Goal: Find specific page/section: Find specific page/section

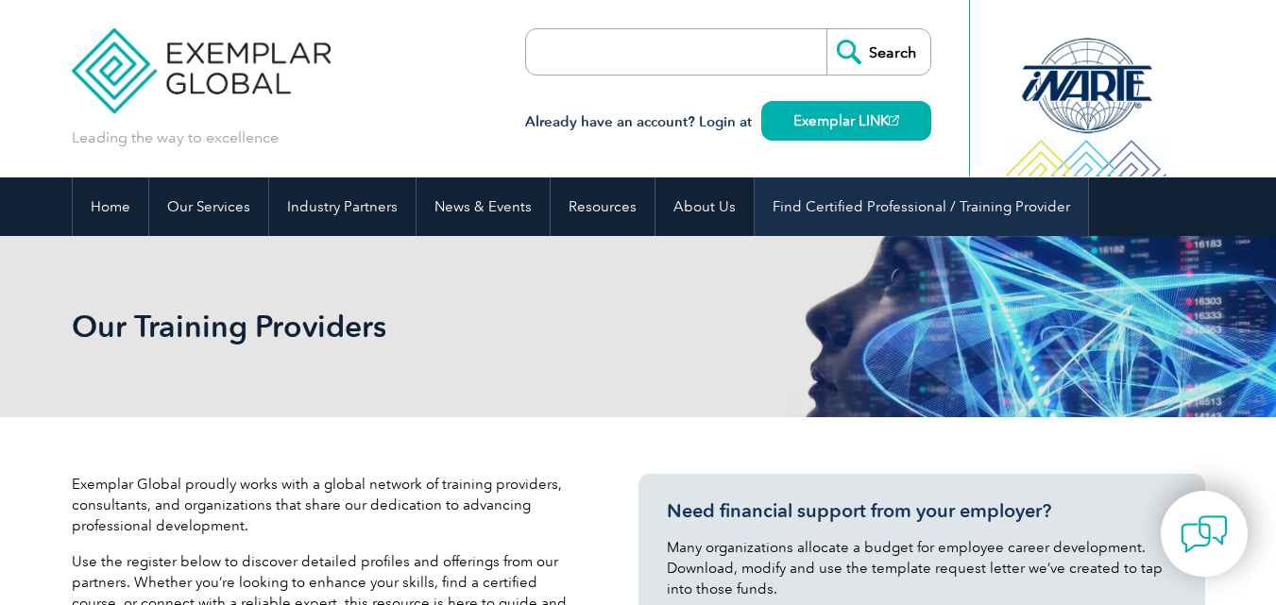
click at [979, 208] on link "Find Certified Professional / Training Provider" at bounding box center [920, 207] width 333 height 59
click at [845, 188] on link "Find Certified Professional / Training Provider" at bounding box center [920, 207] width 333 height 59
click at [843, 194] on link "Find Certified Professional / Training Provider" at bounding box center [920, 207] width 333 height 59
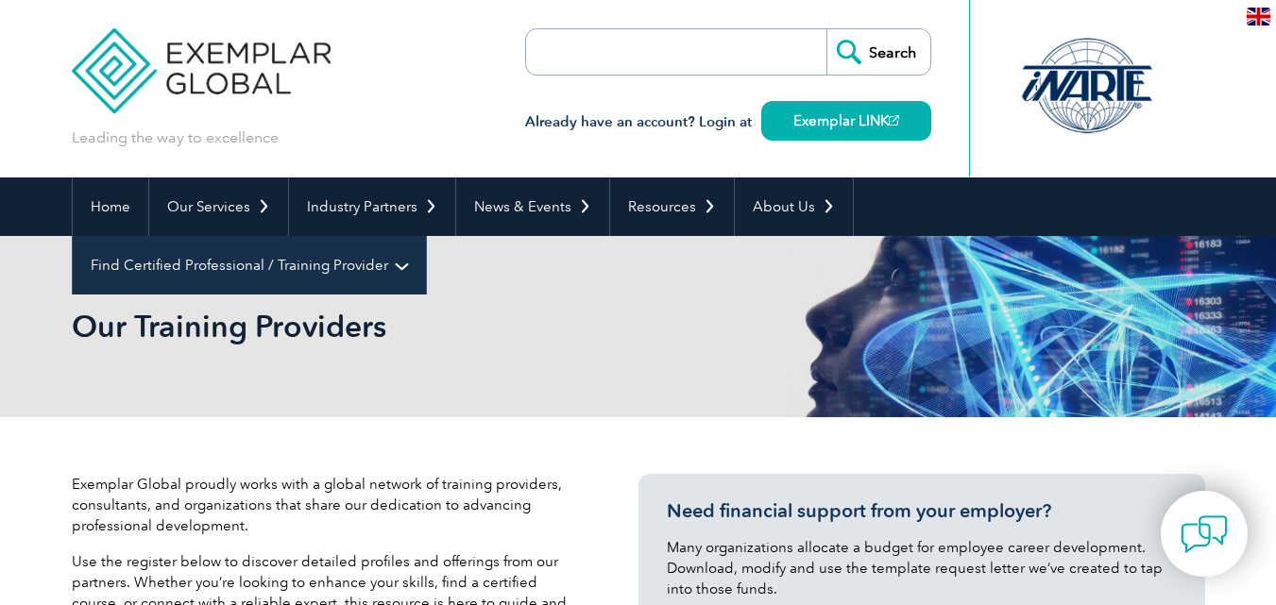
click at [426, 236] on link "Find Certified Professional / Training Provider" at bounding box center [249, 265] width 353 height 59
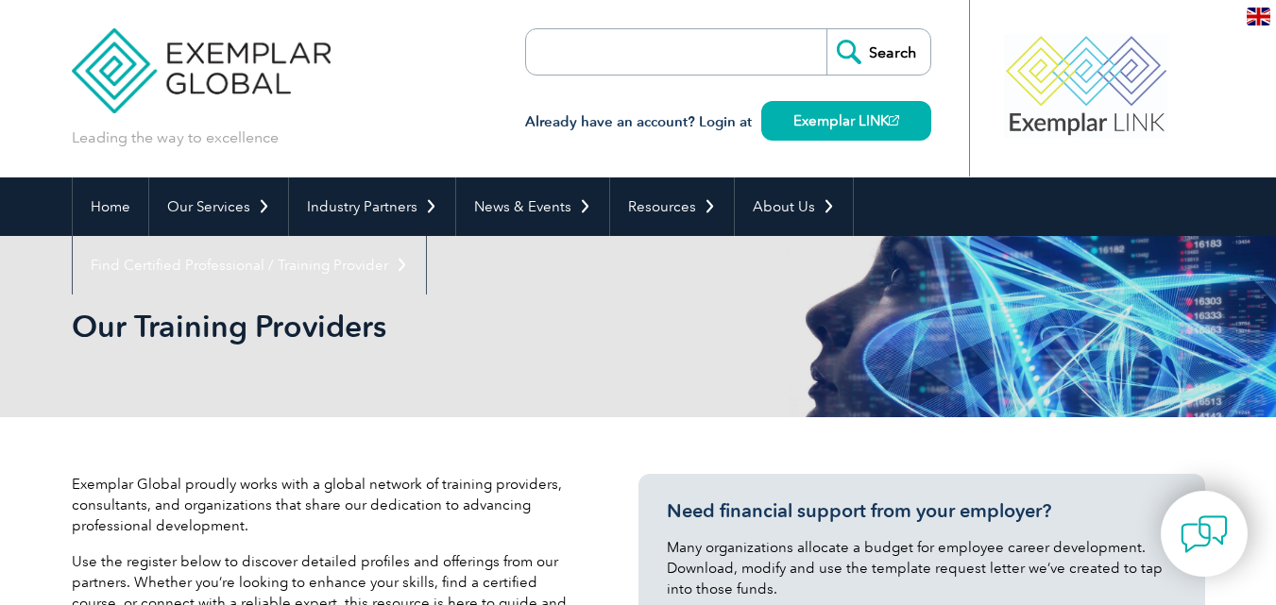
click at [0, 0] on link "Find an Auditor" at bounding box center [0, 0] width 0 height 0
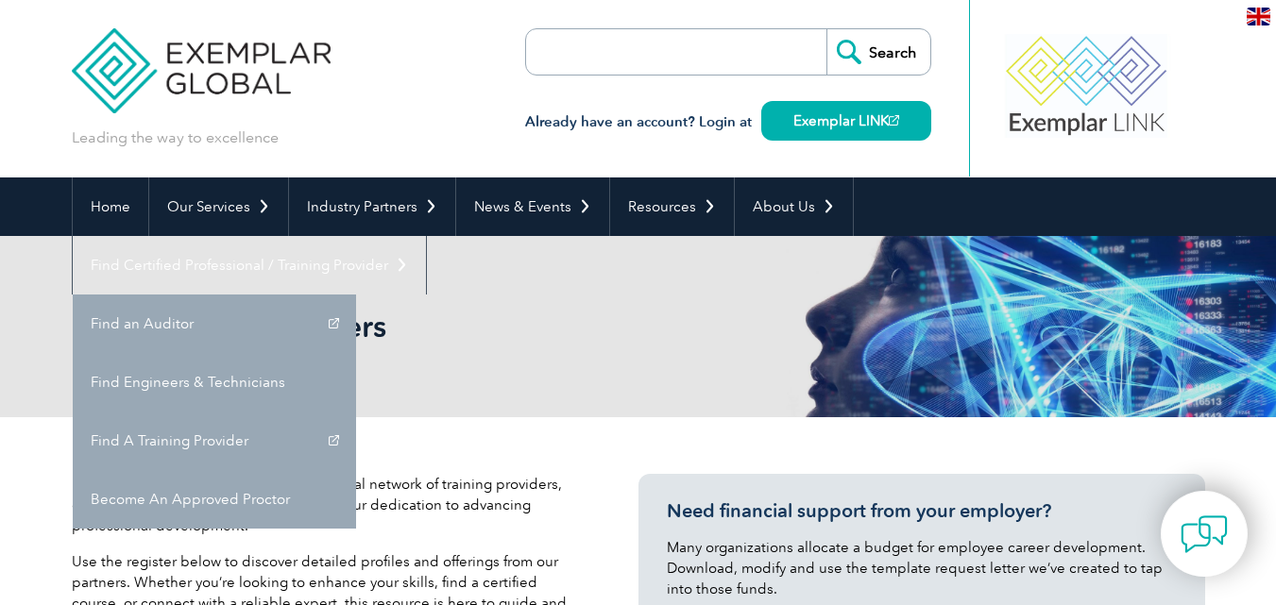
scroll to position [94, 0]
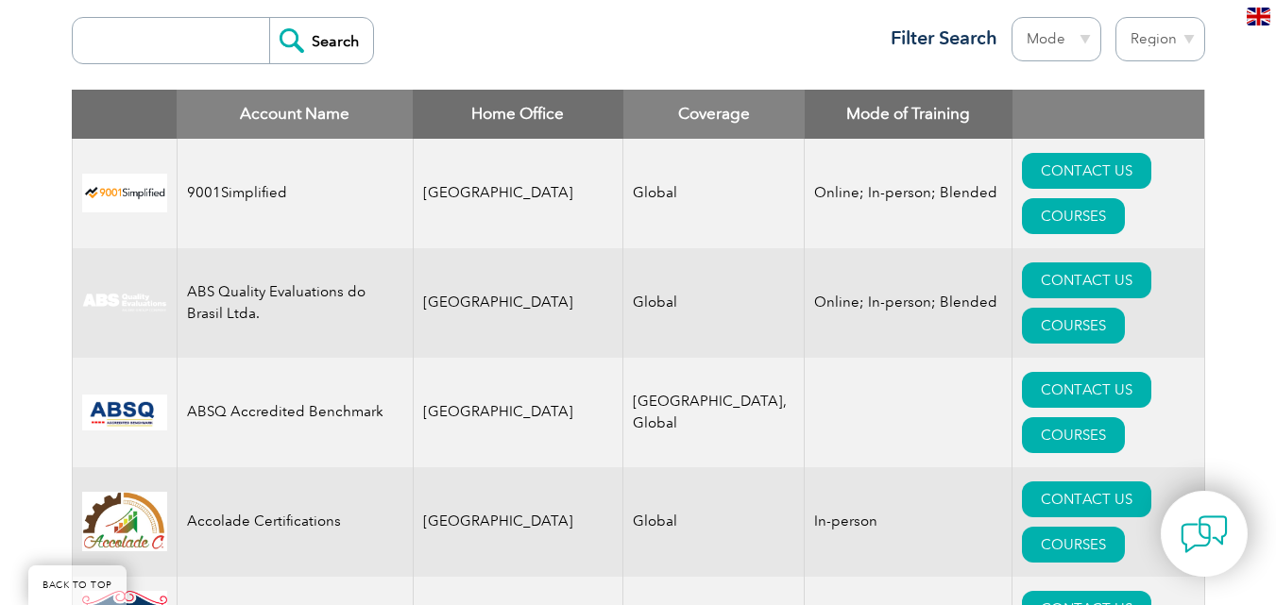
scroll to position [755, 0]
